Goal: Transaction & Acquisition: Purchase product/service

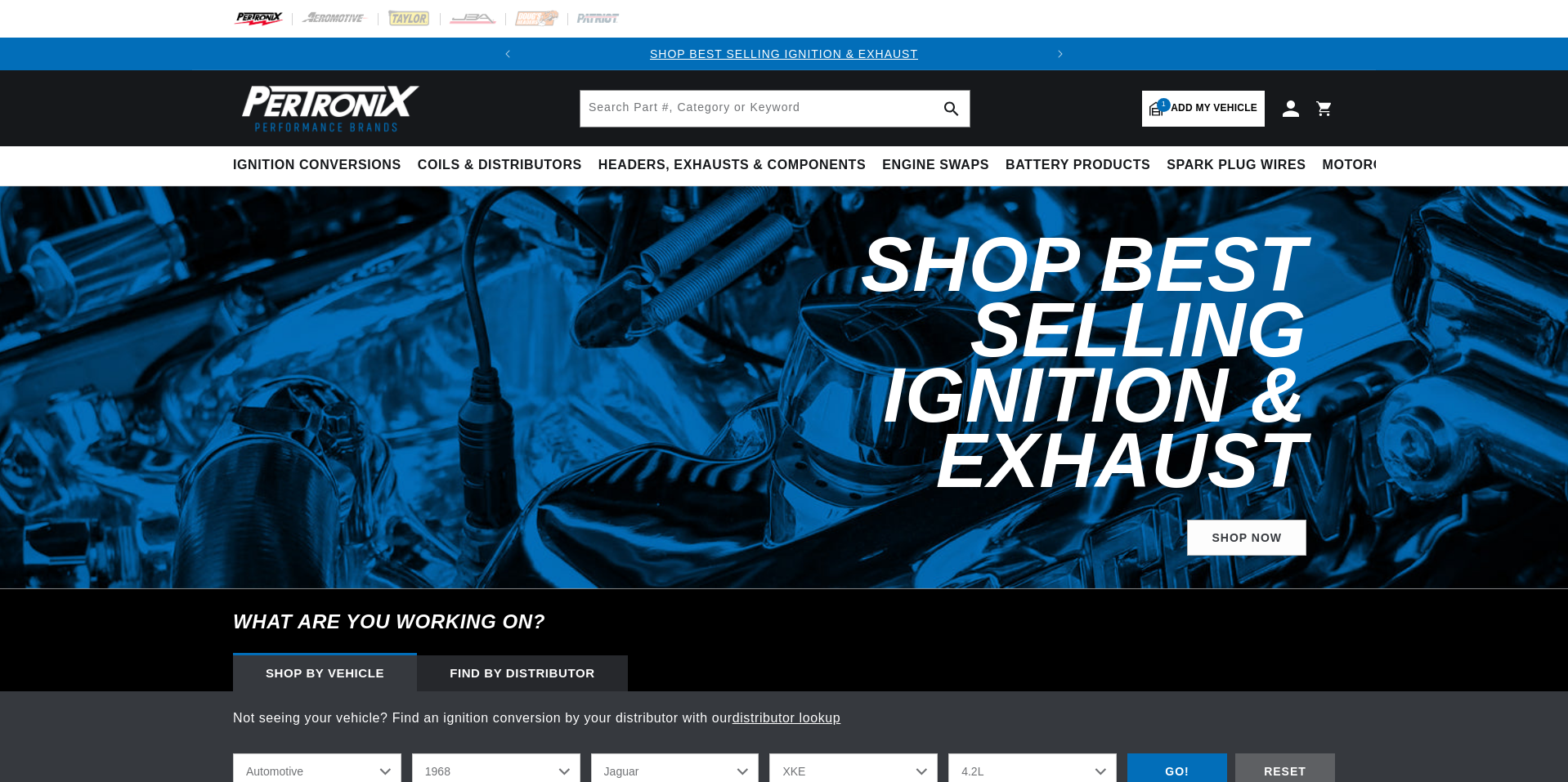
select select "1968"
select select "Jaguar"
select select "4.2L"
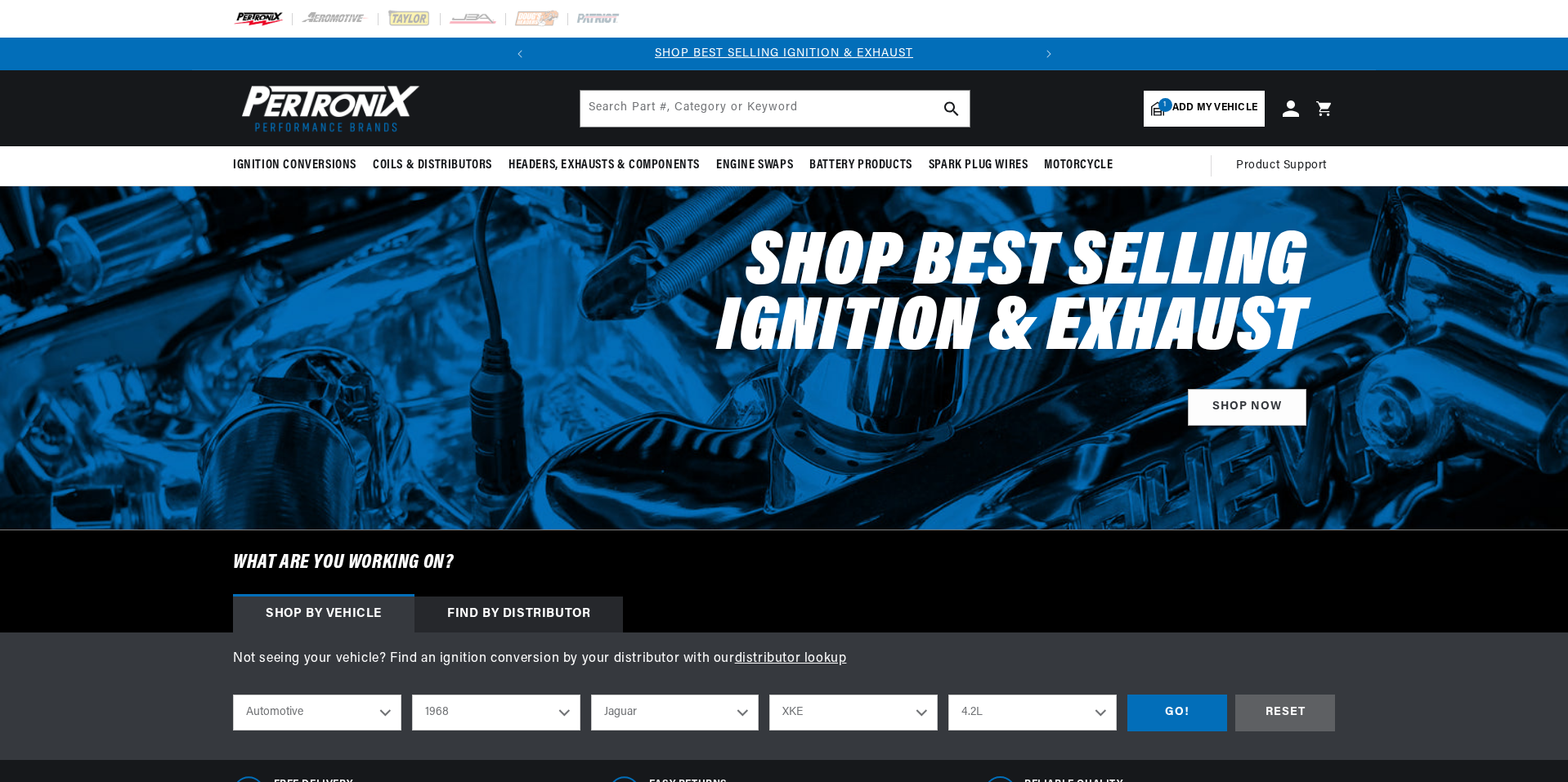
scroll to position [164, 0]
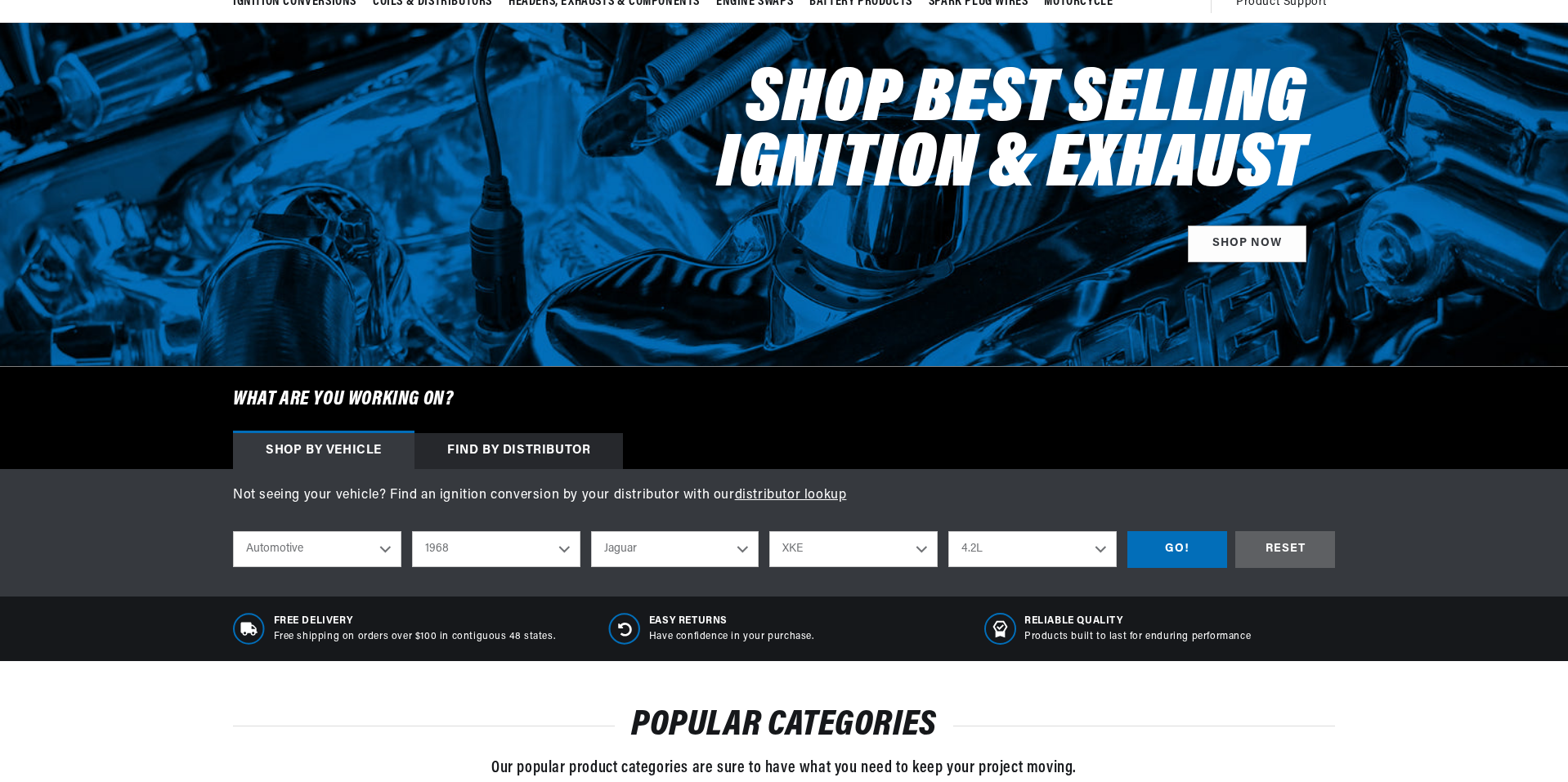
click at [332, 552] on select "Automotive Agricultural Industrial Marine Motorcycle" at bounding box center [317, 549] width 169 height 36
click at [332, 552] on select "Automotive Agricultural Industrial Marine Motorcycle" at bounding box center [317, 549] width 169 height 36
click at [542, 548] on select "2026 2025 2024 2023 2022 2021 2020 2019 2018 2017 2016 2015 2014 2013 2012 2011…" at bounding box center [496, 549] width 169 height 36
click at [412, 531] on select "2026 2025 2024 2023 2022 2021 2020 2019 2018 2017 2016 2015 2014 2013 2012 2011…" at bounding box center [496, 549] width 169 height 36
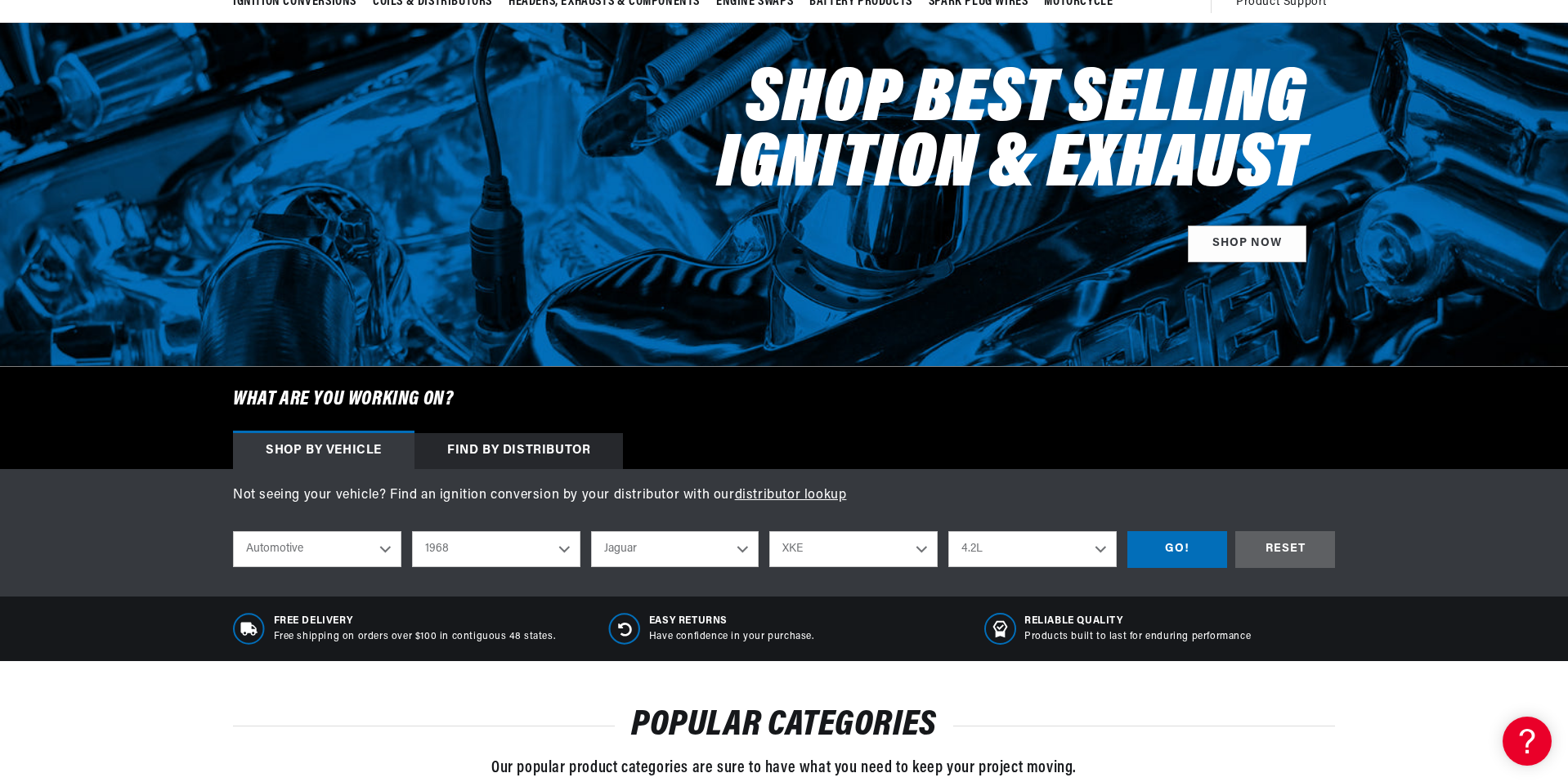
select select "1975"
select select "Model"
select select "Engine"
click at [682, 550] on select "Alfa Romeo American Motors Audi Austin BMW Buick Cadillac Checker Chevrolet Chr…" at bounding box center [675, 549] width 169 height 36
click at [591, 531] on select "Alfa Romeo American Motors Audi Austin BMW Buick Cadillac Checker Chevrolet Chr…" at bounding box center [675, 549] width 169 height 36
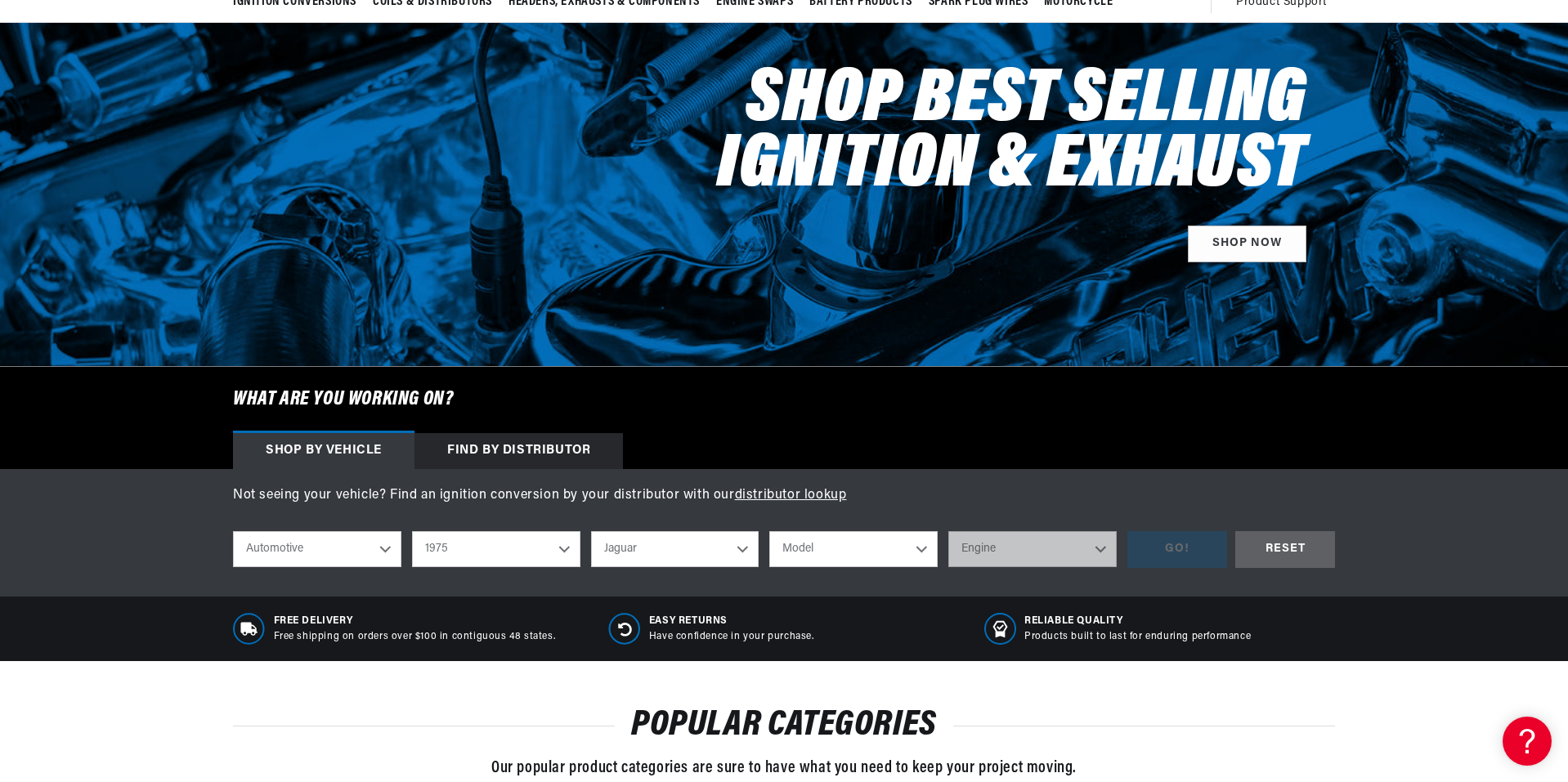
select select "Alfa-Romeo"
click at [891, 552] on select "Model Alfetta Guilia Montreal Spider Spider Veloce" at bounding box center [853, 549] width 169 height 36
select select "[PERSON_NAME]"
click at [769, 531] on select "Model Alfetta Guilia Montreal Spider Spider Veloce" at bounding box center [853, 549] width 169 height 36
select select "[PERSON_NAME]"
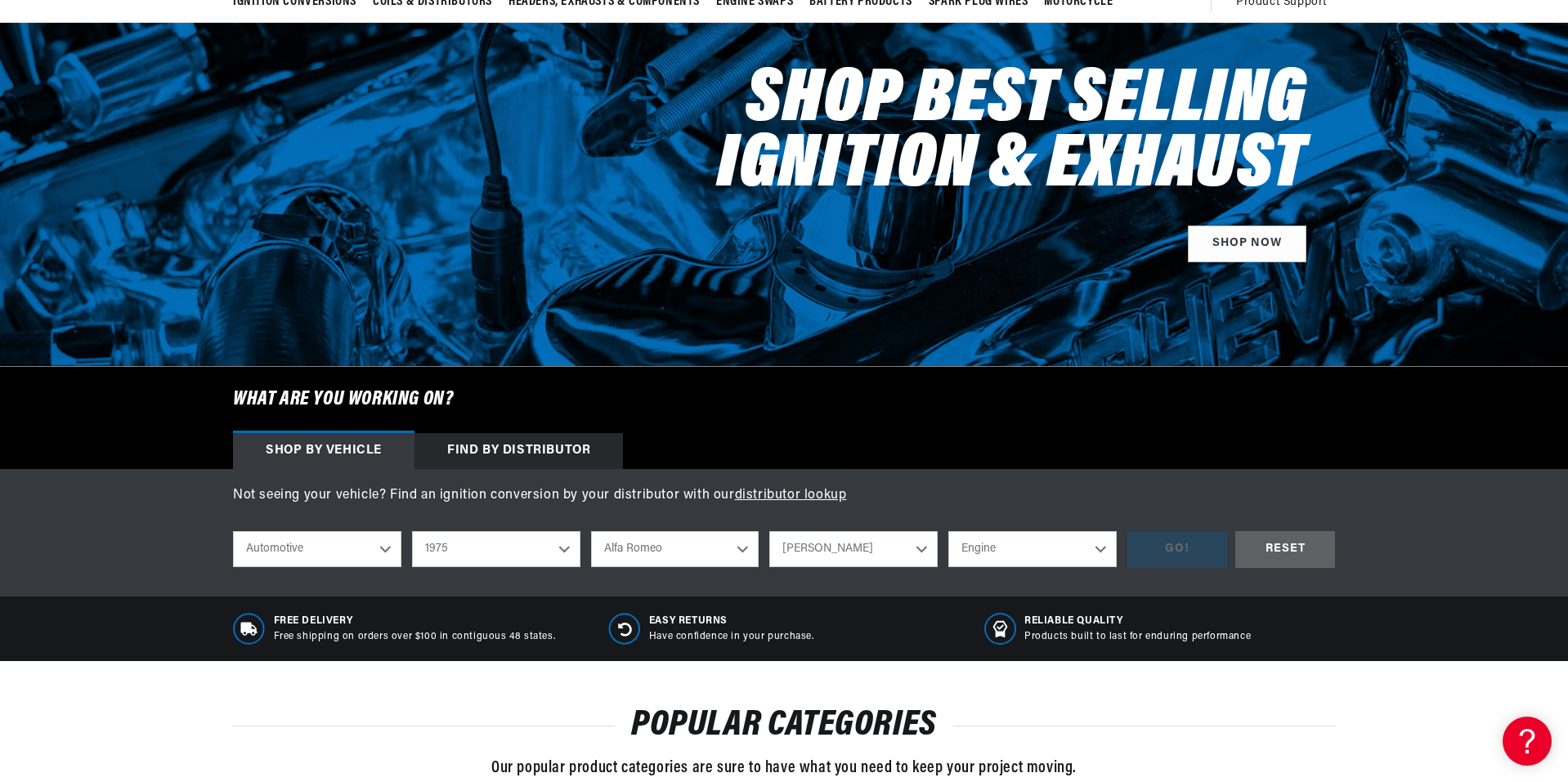
click at [1042, 546] on select "Engine 4" at bounding box center [1032, 549] width 169 height 36
select select "4"
click at [948, 531] on select "Engine 4" at bounding box center [1032, 549] width 169 height 36
select select "4"
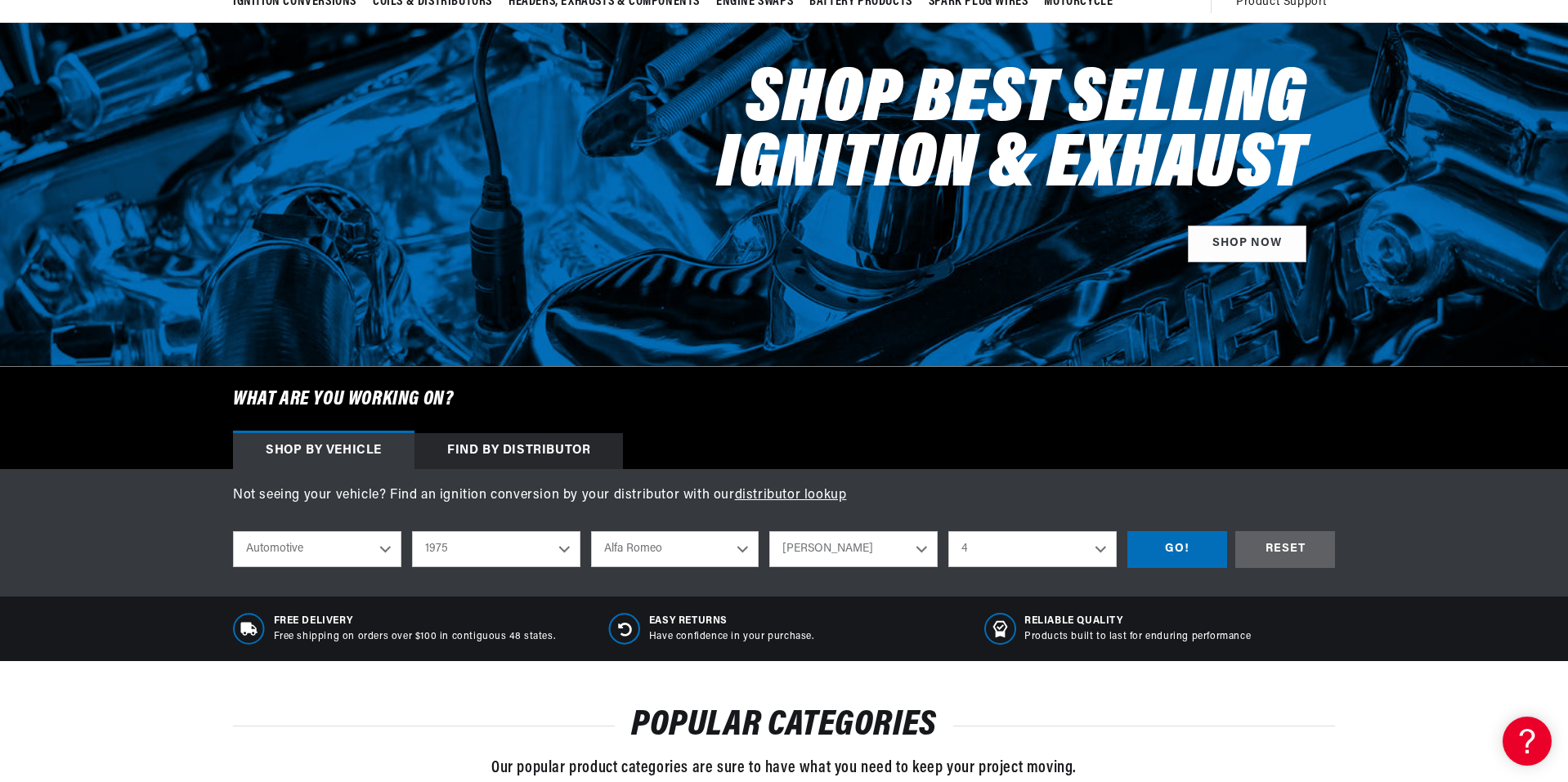
click at [849, 554] on select "Alfetta Guilia Montreal Spider Spider Veloce" at bounding box center [853, 549] width 169 height 36
click at [769, 531] on select "Alfetta Guilia Montreal Spider Spider Veloce" at bounding box center [853, 549] width 169 height 36
select select "Guilia"
click at [1177, 546] on div "GO!" at bounding box center [1177, 549] width 99 height 37
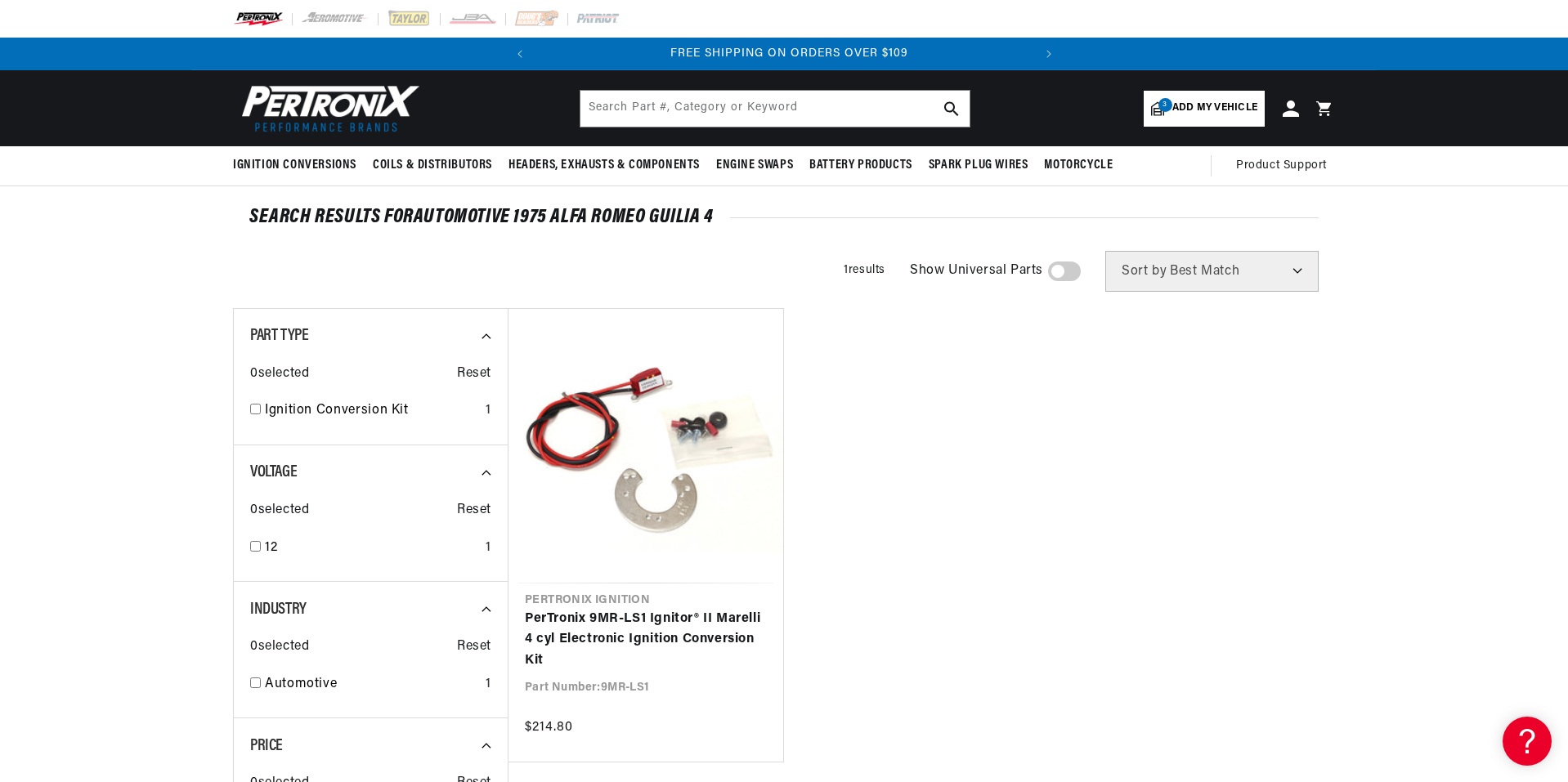
scroll to position [0, 495]
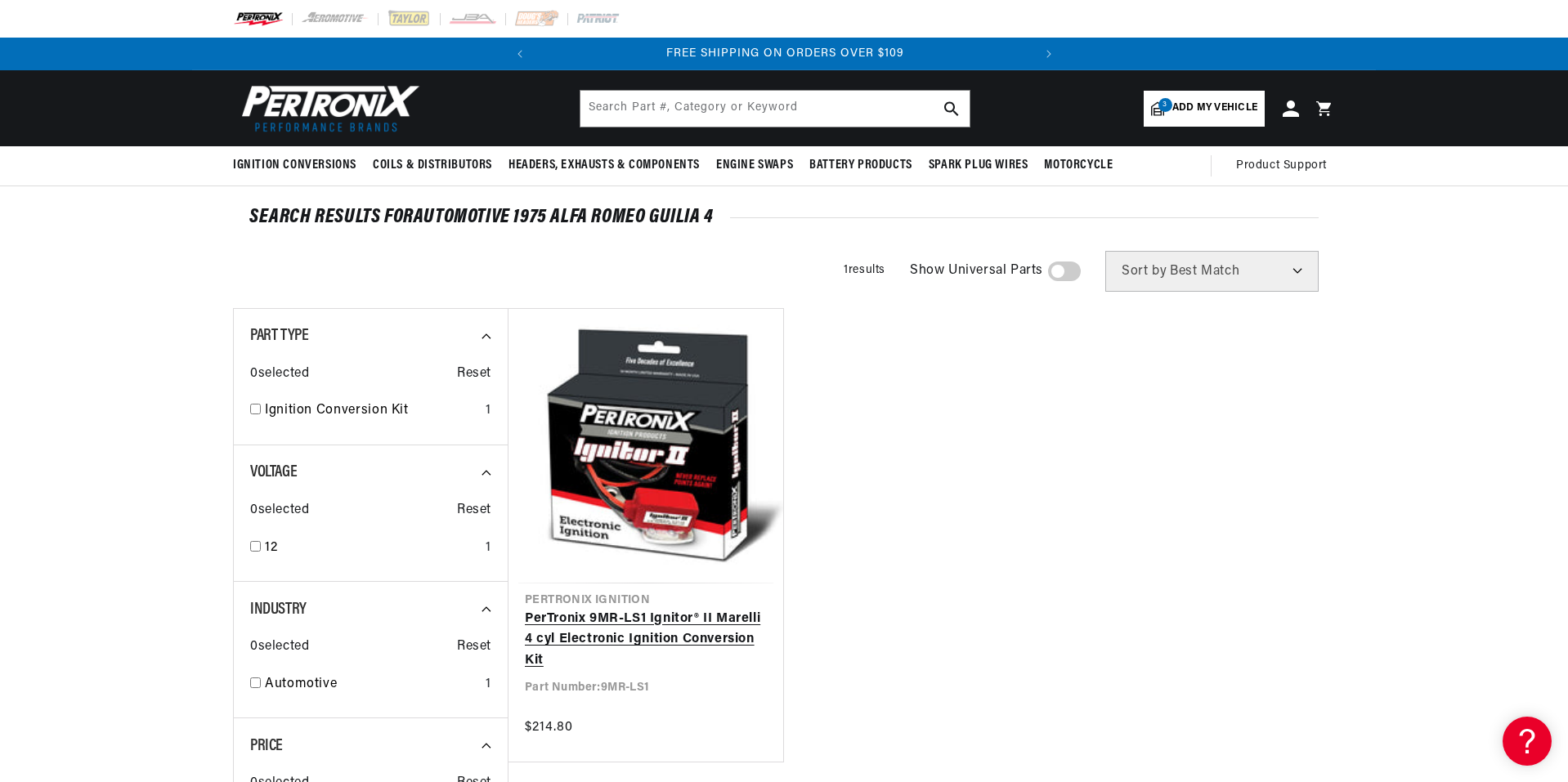
click at [629, 625] on link "PerTronix 9MR-LS1 Ignitor® II Marelli 4 cyl Electronic Ignition Conversion Kit" at bounding box center [646, 640] width 242 height 63
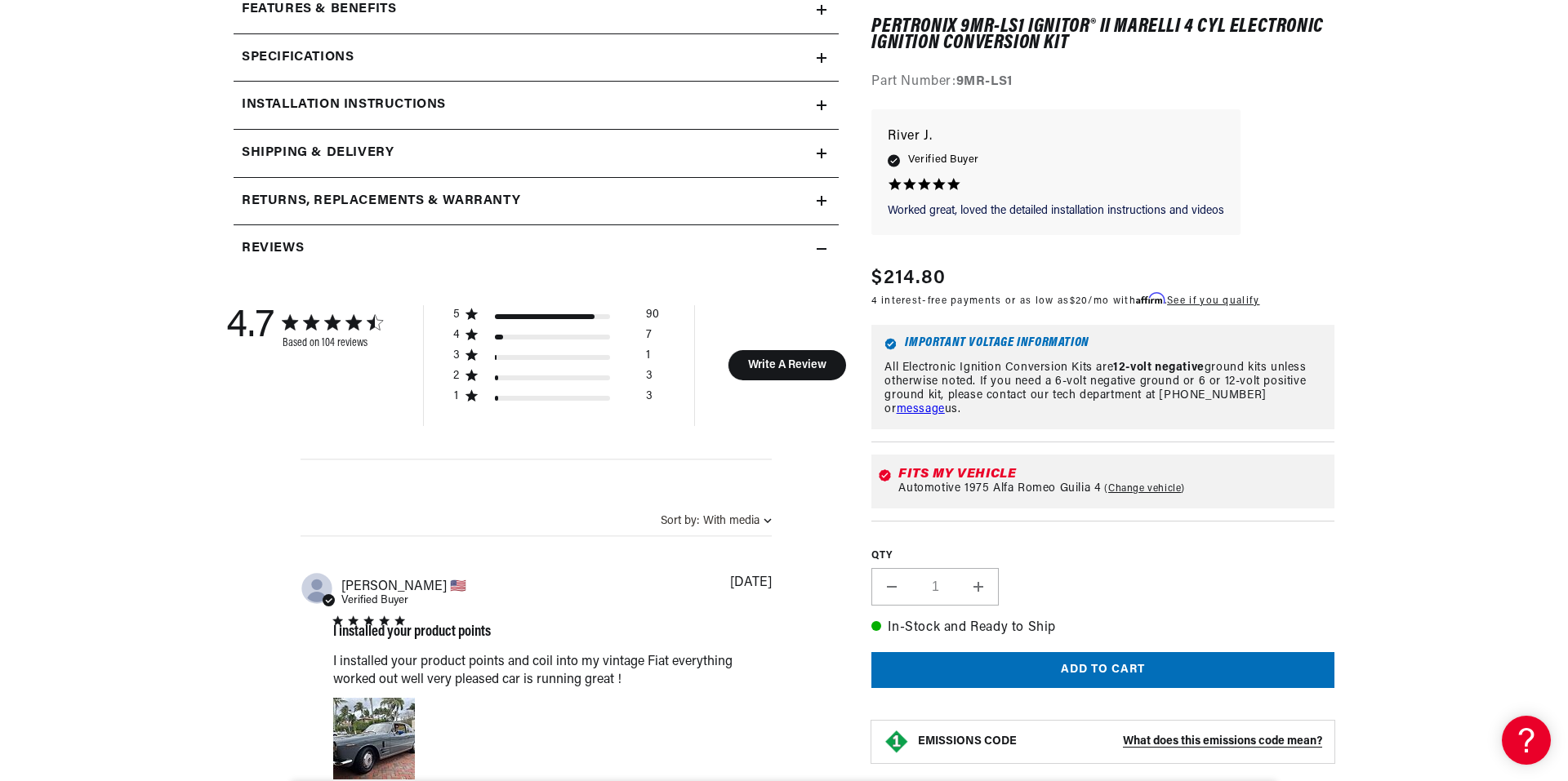
scroll to position [0, 494]
click at [1101, 661] on button "Add to cart" at bounding box center [1102, 671] width 463 height 37
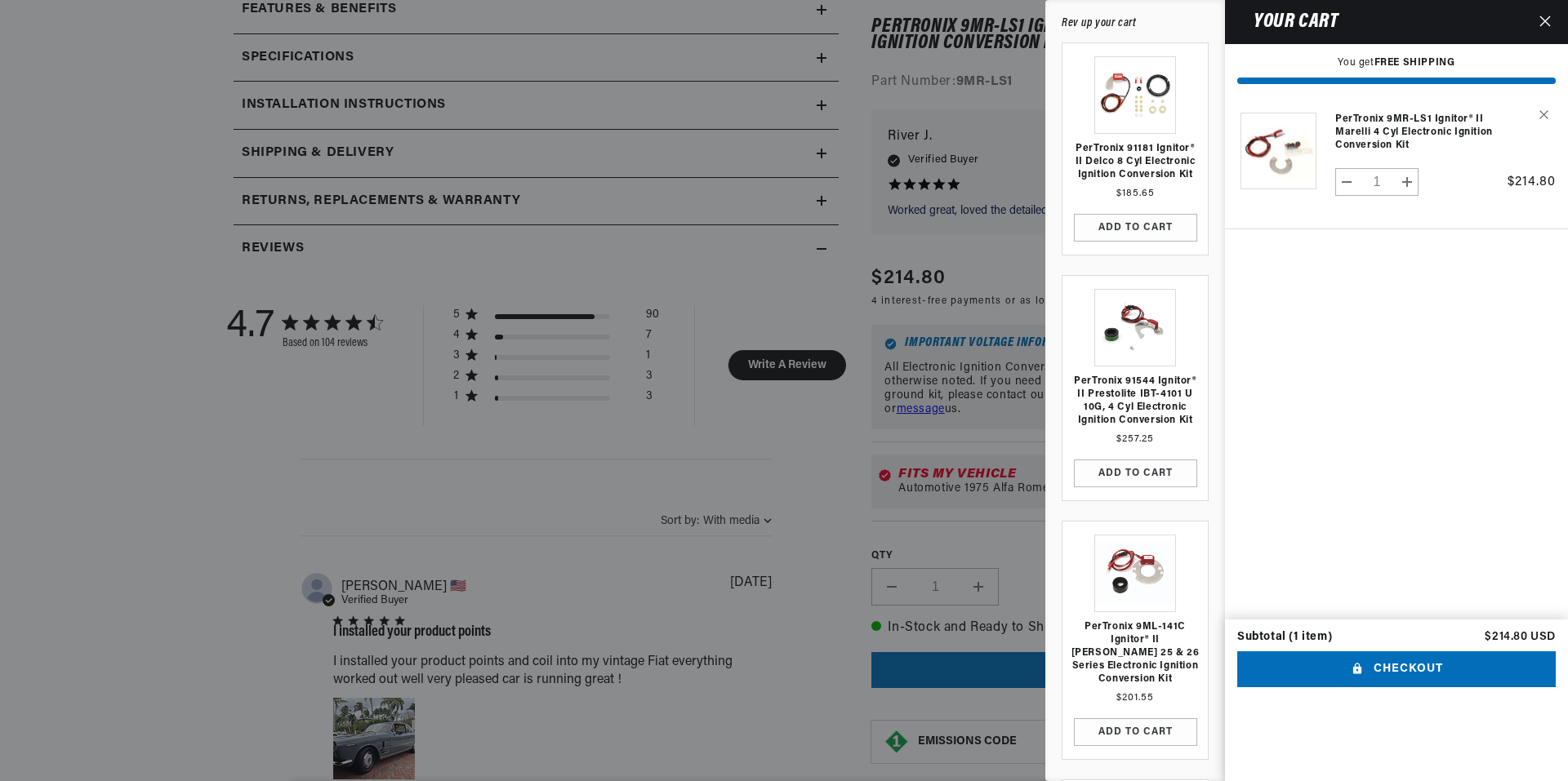
scroll to position [0, 0]
